Goal: Transaction & Acquisition: Book appointment/travel/reservation

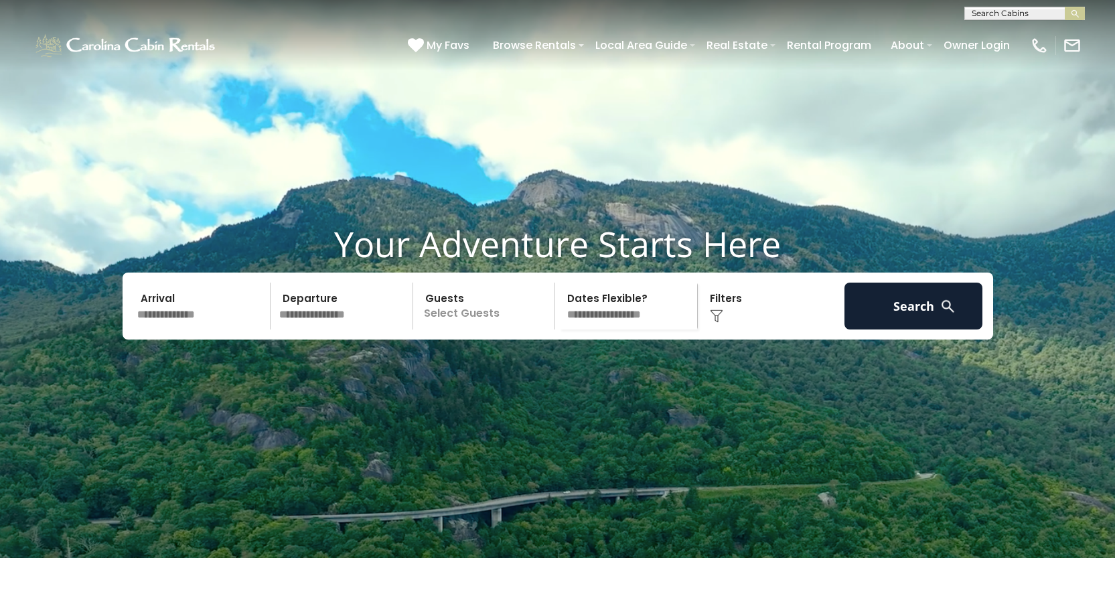
click at [182, 330] on input "text" at bounding box center [202, 306] width 139 height 47
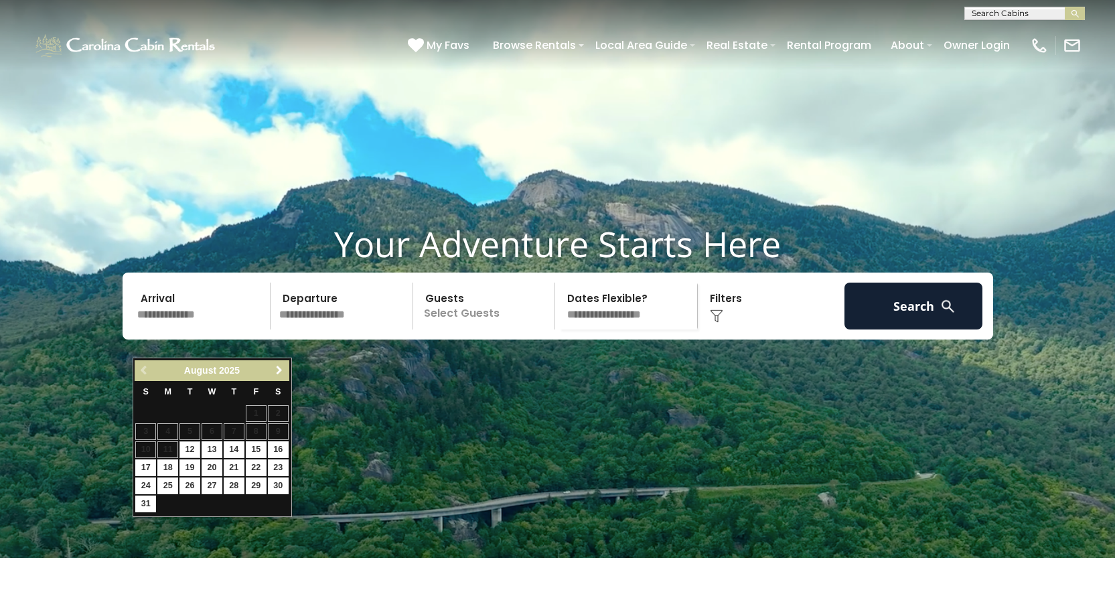
click at [281, 370] on span "Next" at bounding box center [279, 370] width 11 height 11
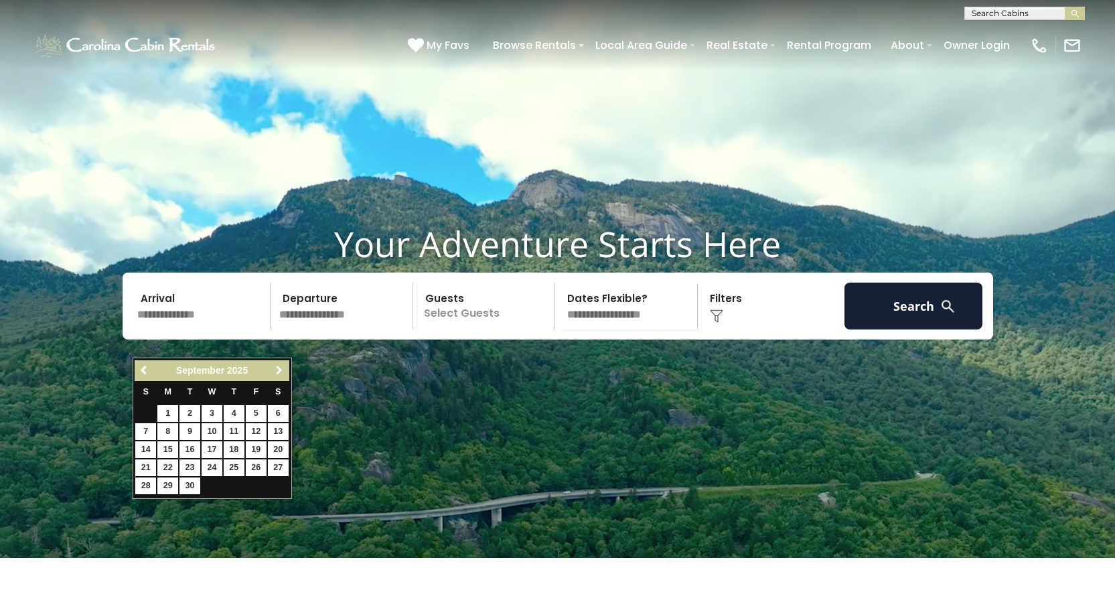
click at [281, 370] on span "Next" at bounding box center [279, 370] width 11 height 11
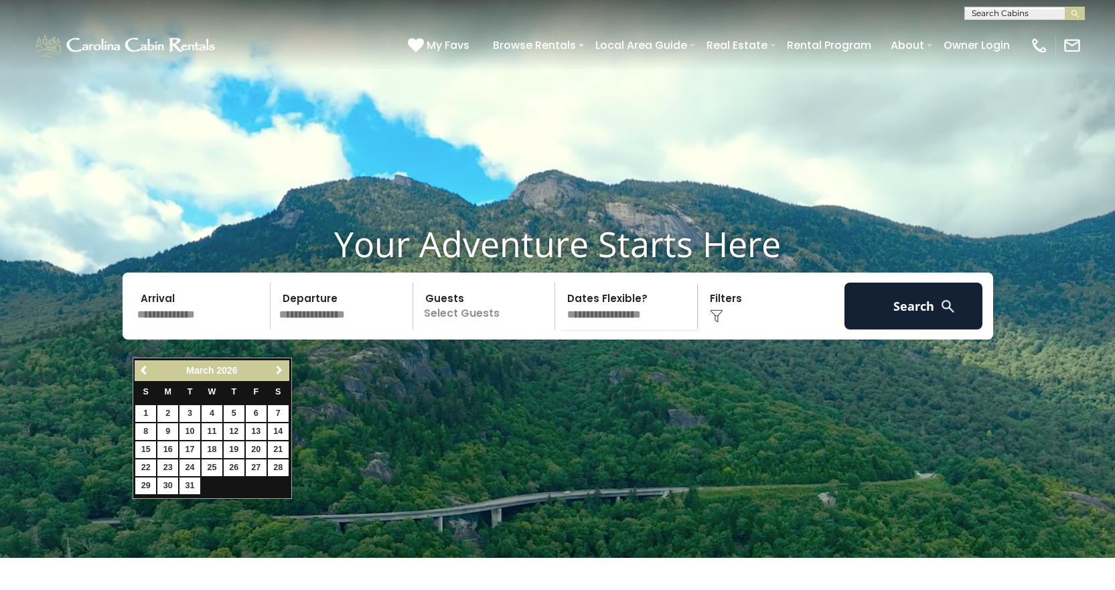
click at [281, 370] on span "Next" at bounding box center [279, 370] width 11 height 11
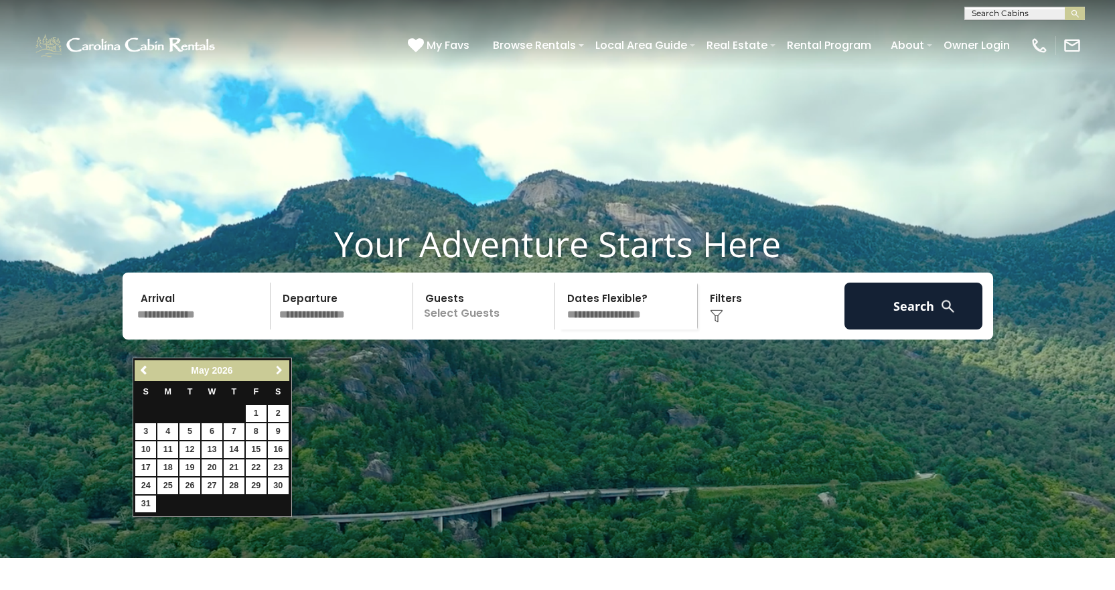
click at [281, 370] on span "Next" at bounding box center [279, 370] width 11 height 11
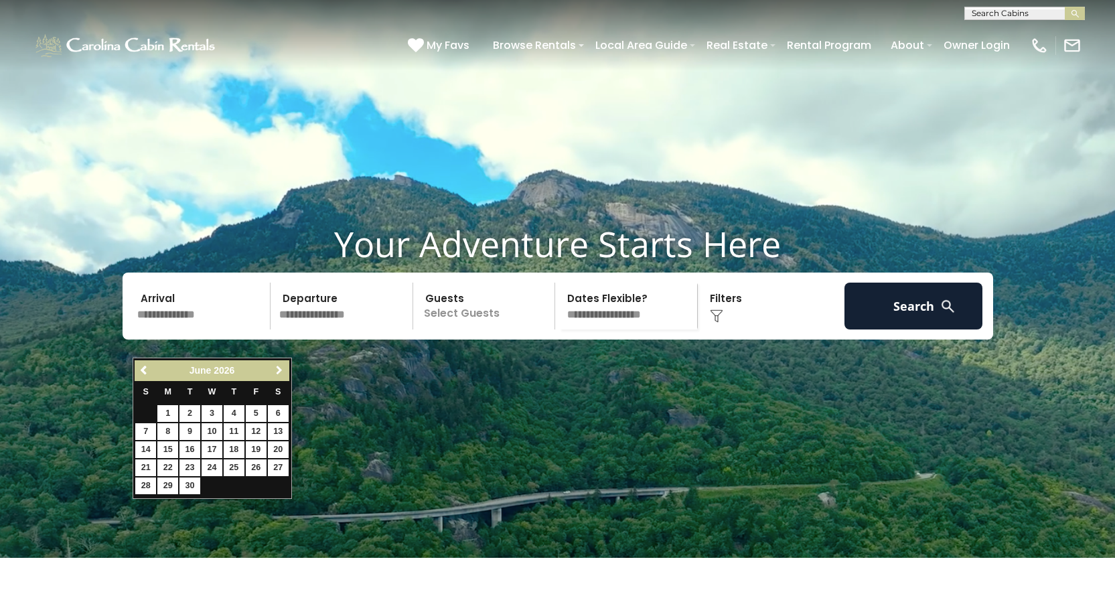
click at [281, 370] on span "Next" at bounding box center [279, 370] width 11 height 11
click at [234, 415] on link "2" at bounding box center [234, 413] width 21 height 17
type input "******"
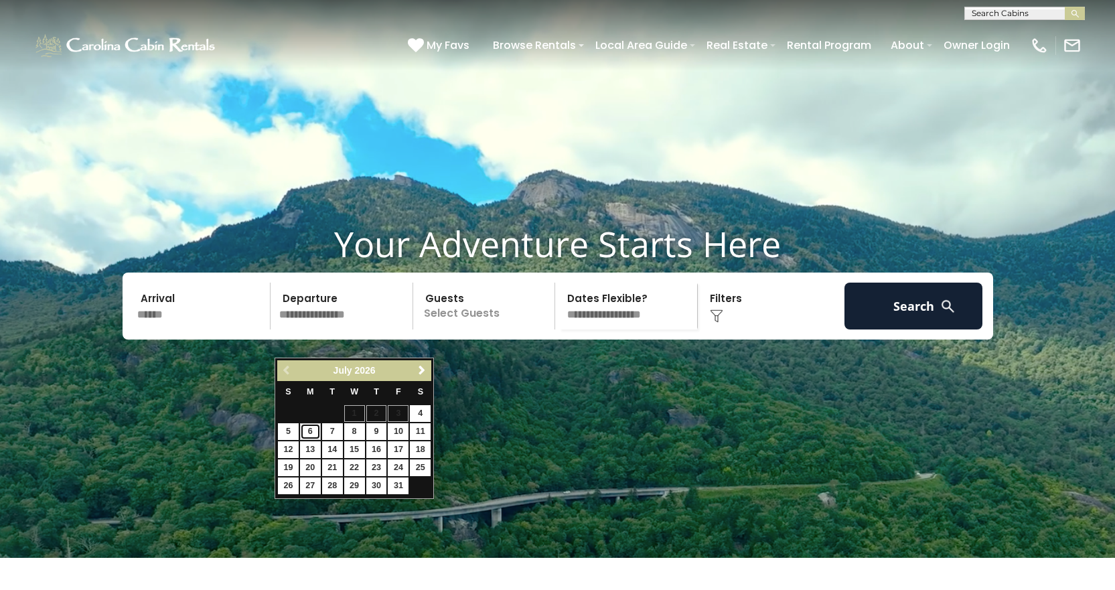
click at [309, 427] on link "6" at bounding box center [310, 431] width 21 height 17
type input "******"
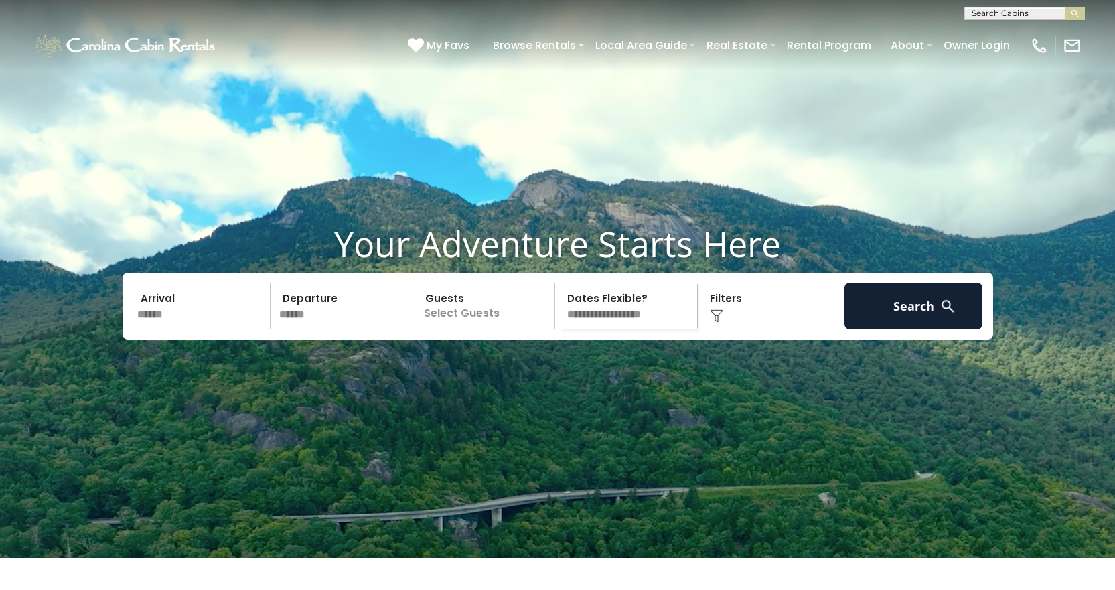
click at [505, 330] on p "Select Guests" at bounding box center [486, 306] width 138 height 47
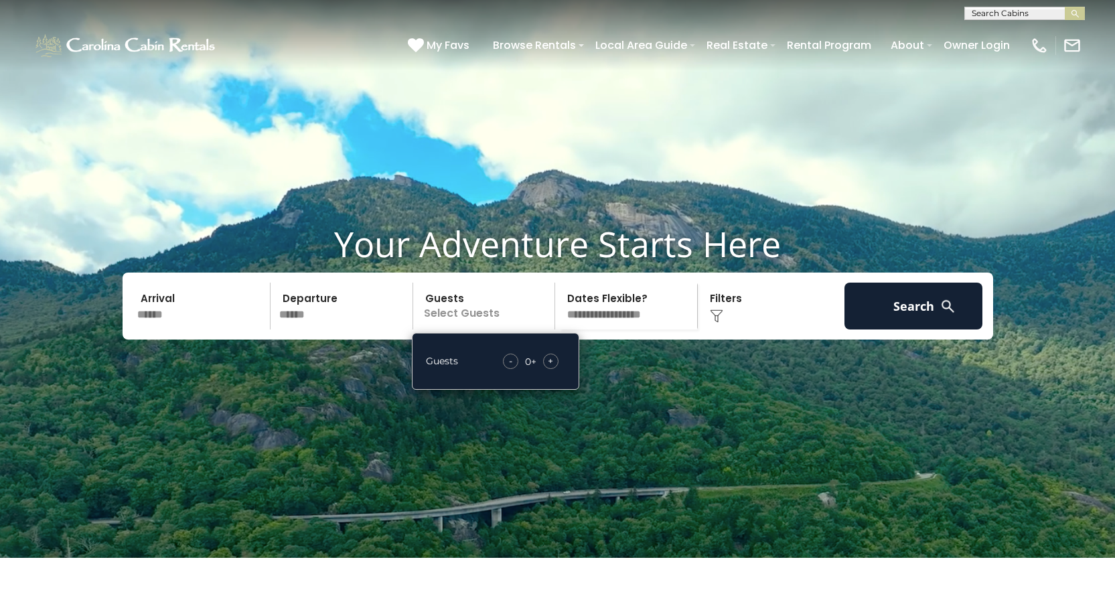
click at [535, 369] on div "- 0 + +" at bounding box center [530, 361] width 69 height 15
click at [554, 369] on div "+" at bounding box center [550, 361] width 15 height 15
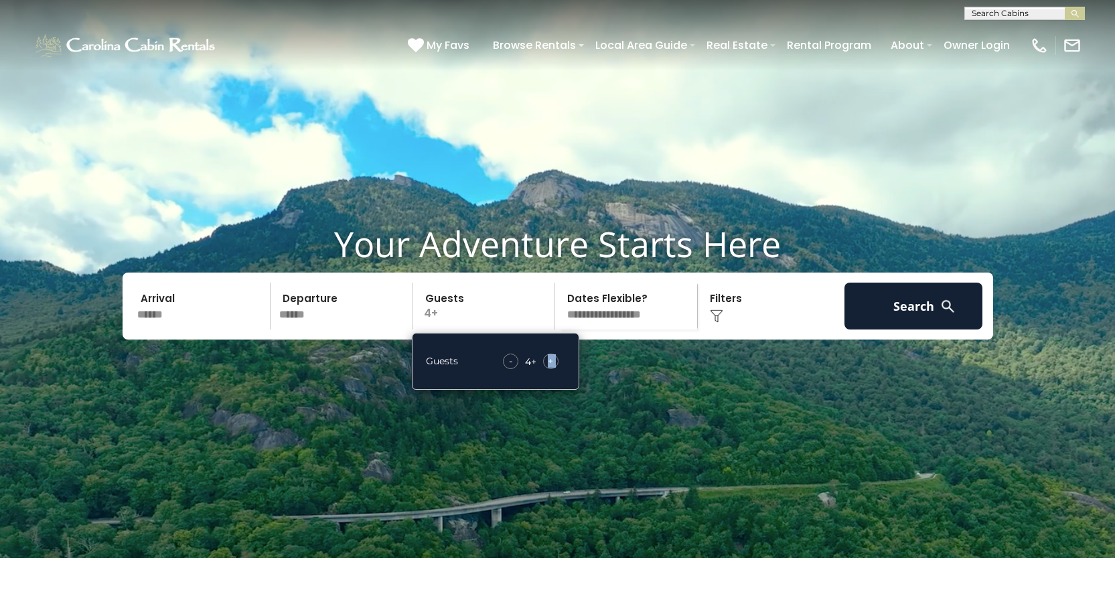
click at [554, 369] on div "+" at bounding box center [550, 361] width 15 height 15
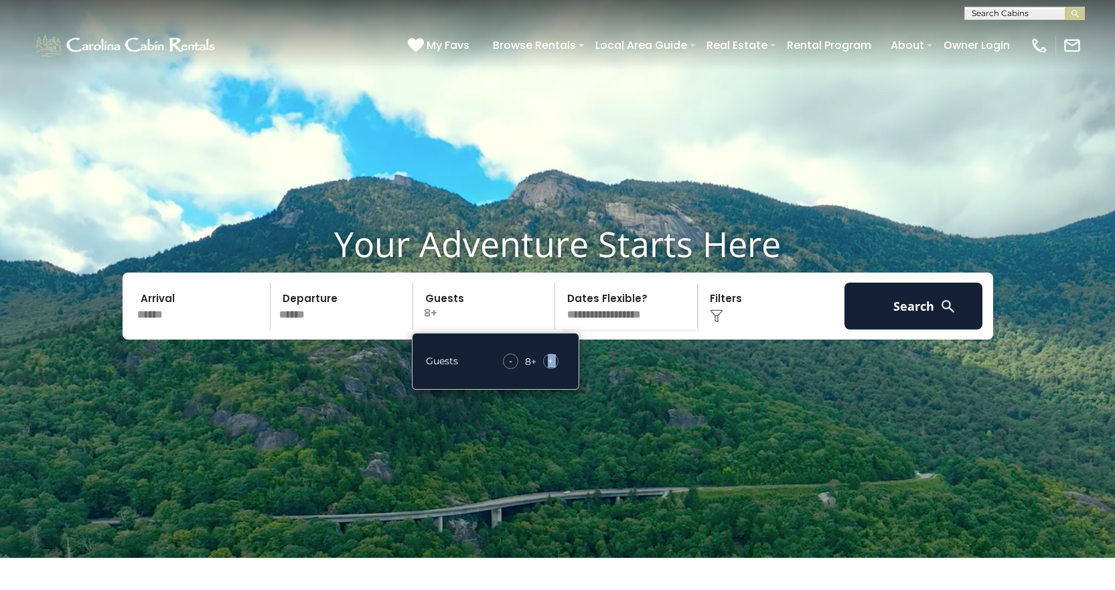
click at [554, 369] on div "+" at bounding box center [550, 361] width 15 height 15
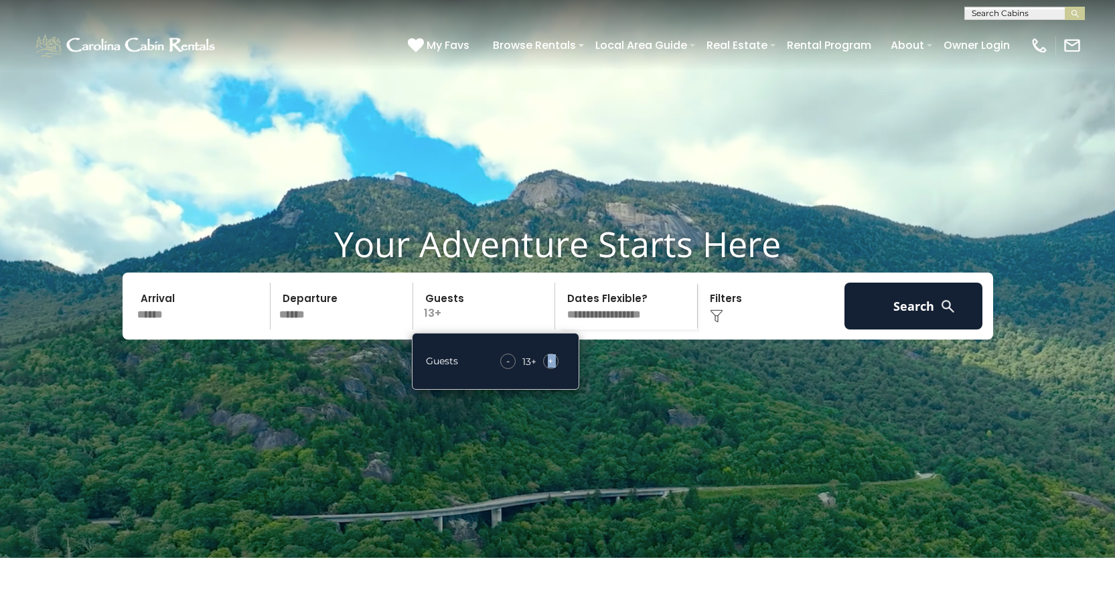
click at [554, 369] on div "+" at bounding box center [550, 361] width 15 height 15
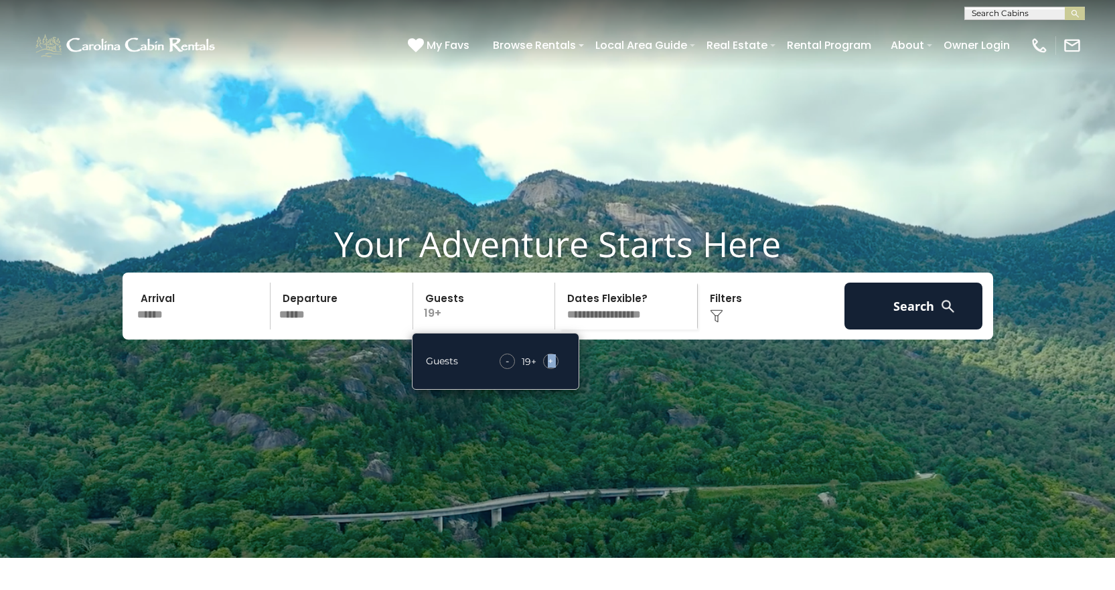
click at [554, 369] on div "+" at bounding box center [550, 361] width 15 height 15
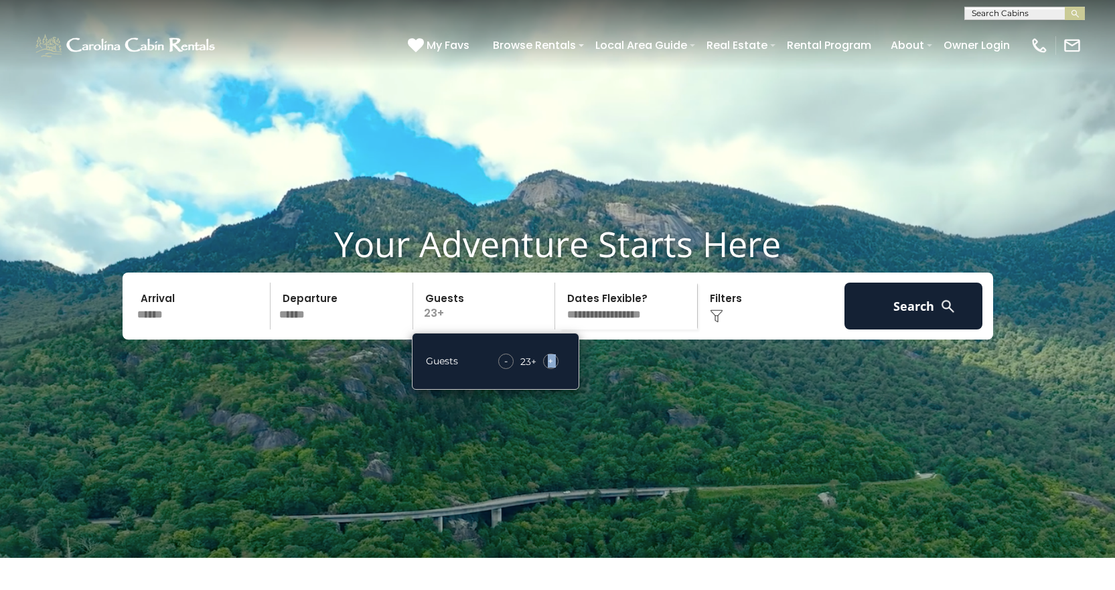
click at [554, 369] on div "+" at bounding box center [550, 361] width 15 height 15
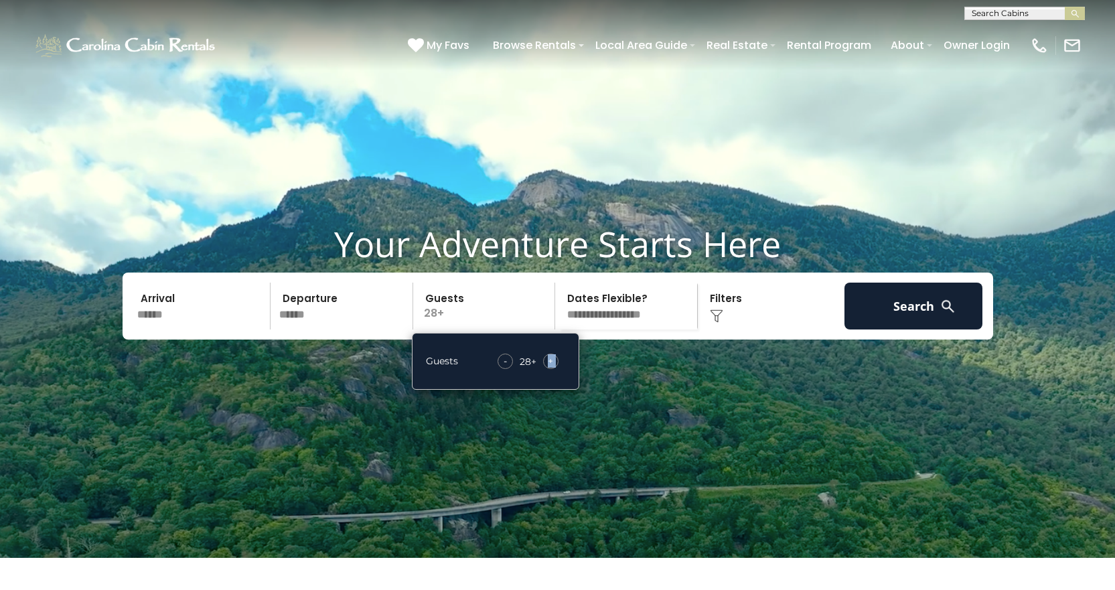
click at [554, 369] on div "+" at bounding box center [550, 361] width 15 height 15
click at [555, 369] on div "+" at bounding box center [550, 361] width 15 height 15
click at [554, 369] on div "+" at bounding box center [550, 361] width 15 height 15
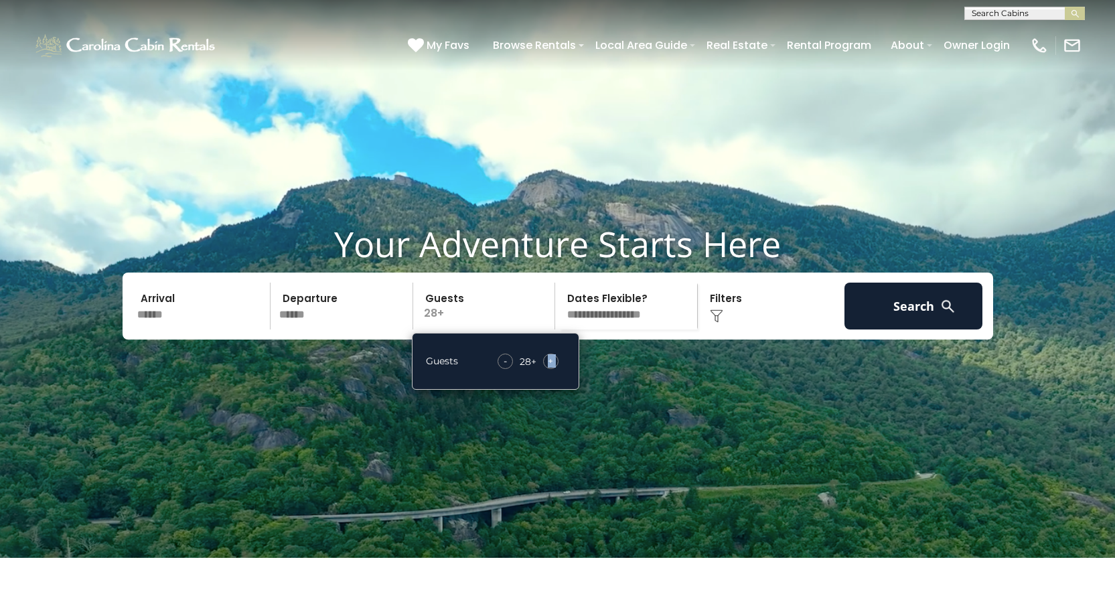
click at [543, 369] on div "- 28 + +" at bounding box center [528, 361] width 74 height 15
click at [549, 368] on span "+" at bounding box center [550, 360] width 5 height 13
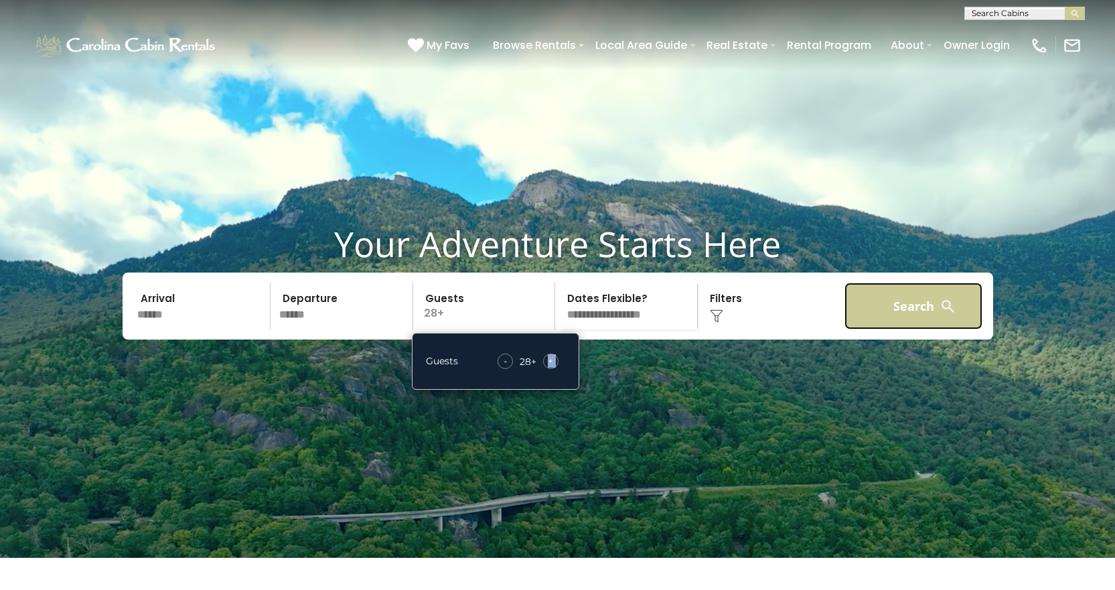
click at [895, 330] on button "Search" at bounding box center [914, 306] width 139 height 47
